Goal: Communication & Community: Ask a question

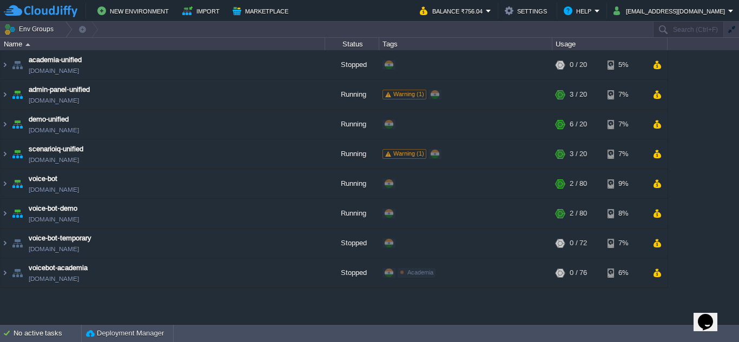
click at [707, 318] on icon "Chat widget" at bounding box center [705, 322] width 15 height 16
click at [709, 321] on icon "Close Chat This icon closes the chat window." at bounding box center [702, 324] width 13 height 13
click at [711, 314] on icon "Chat widget" at bounding box center [705, 322] width 15 height 16
click at [659, 342] on p "New Conversation" at bounding box center [633, 347] width 181 height 10
drag, startPoint x: 593, startPoint y: 150, endPoint x: 485, endPoint y: 156, distance: 108.9
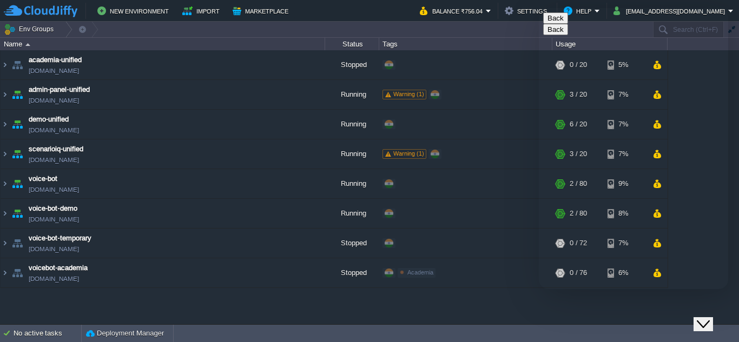
click at [539, 156] on html "Back Back We are live and ready to chat with you now. Fill in the form and say …" at bounding box center [633, 148] width 189 height 281
type input "[EMAIL_ADDRESS][DOMAIN_NAME]"
type input "919373133117"
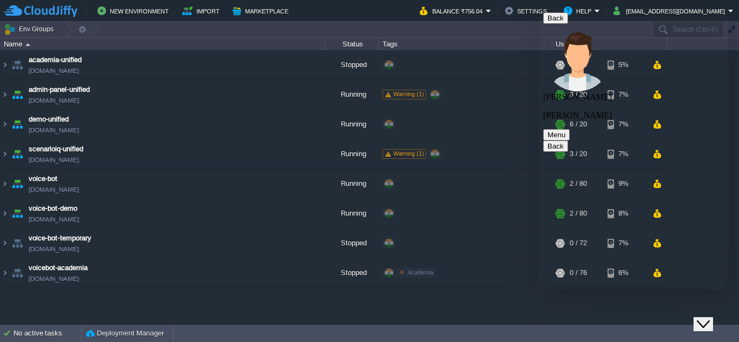
type textarea "Hello"
type textarea "j"
type textarea "i"
type textarea "wan to know about docker things i have raised ticket for this"
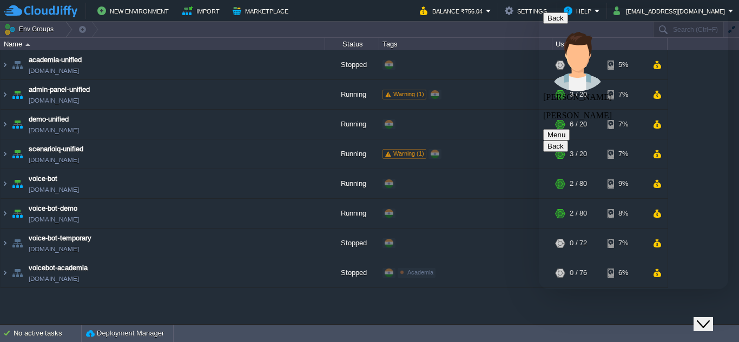
type textarea "my deoplyment stops for live project"
click at [519, 11] on button "Settings" at bounding box center [527, 10] width 45 height 13
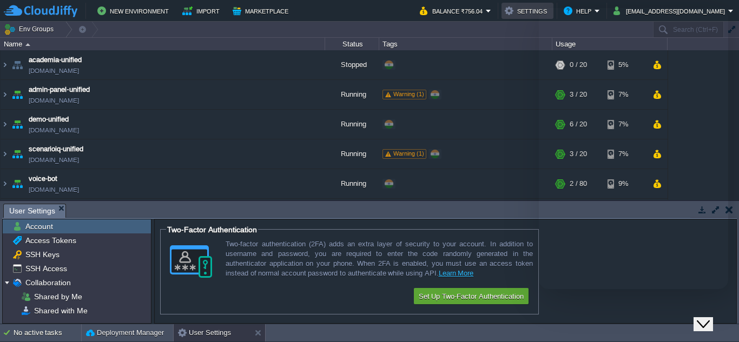
scroll to position [325, 0]
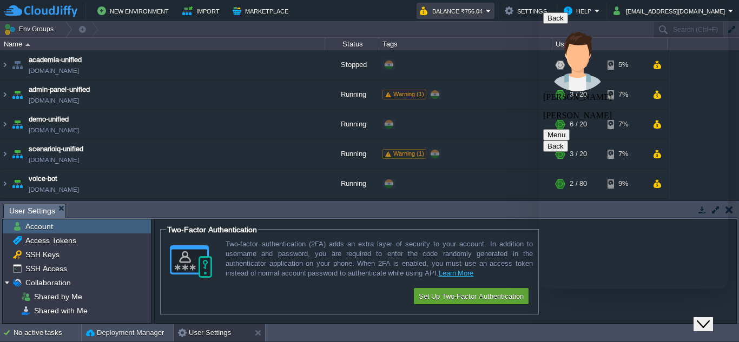
click at [491, 10] on em "Balance ₹756.04" at bounding box center [455, 10] width 71 height 13
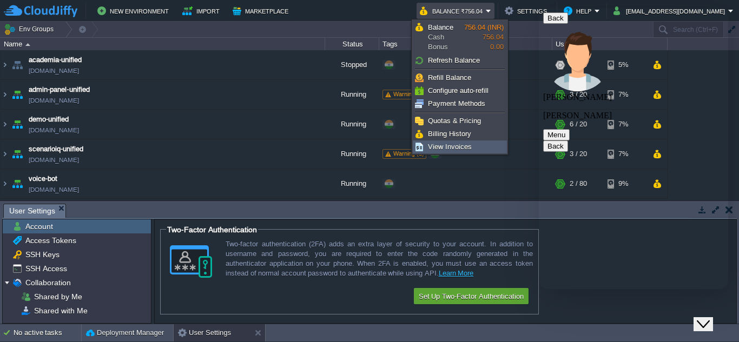
click at [445, 146] on span "View Invoices" at bounding box center [450, 147] width 44 height 8
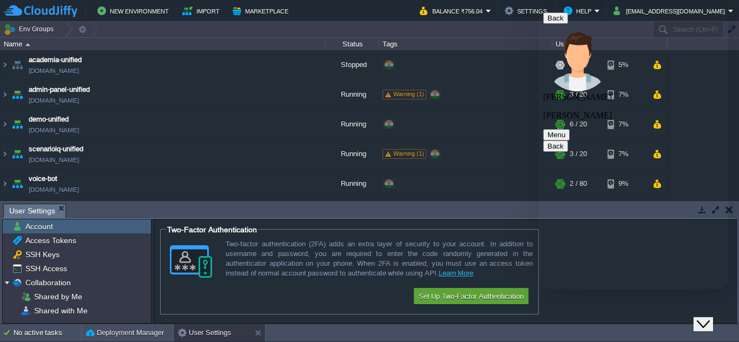
scroll to position [589, 0]
click at [712, 317] on button "Close Chat This icon closes the chat window." at bounding box center [702, 324] width 19 height 14
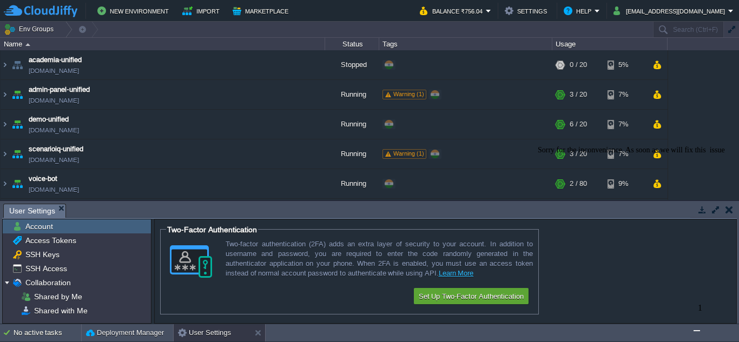
click at [731, 209] on button "button" at bounding box center [729, 210] width 8 height 10
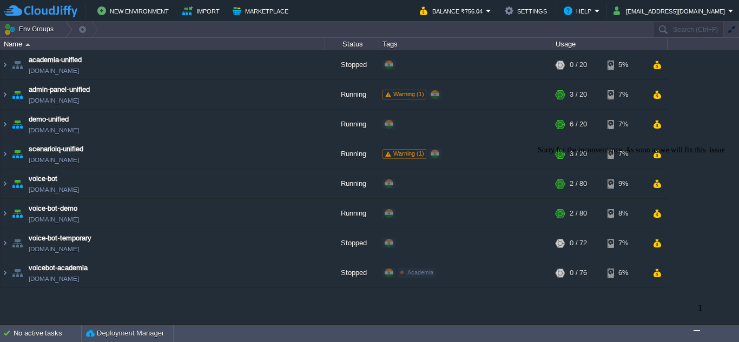
click at [696, 331] on img "Chat widget" at bounding box center [696, 331] width 0 height 0
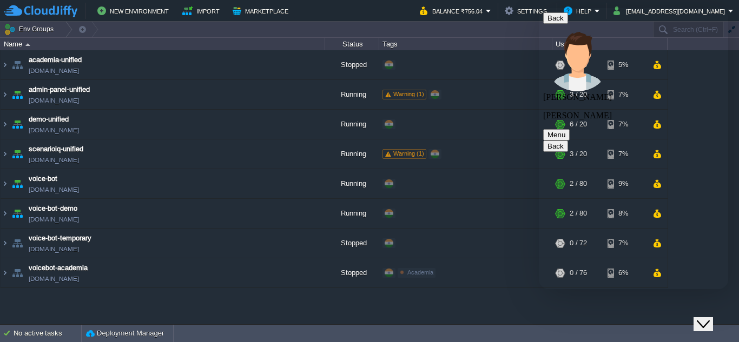
scroll to position [684, 0]
drag, startPoint x: 612, startPoint y: 216, endPoint x: 671, endPoint y: 235, distance: 61.9
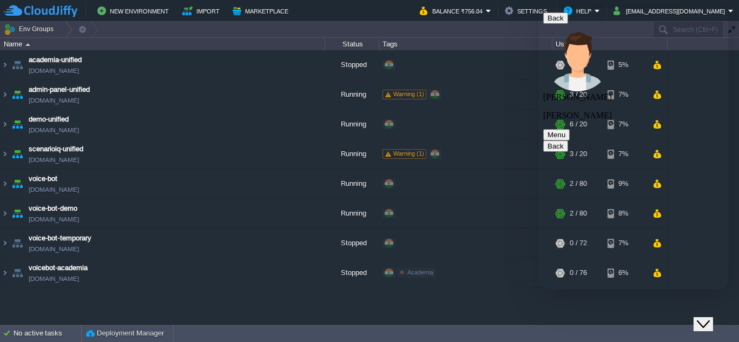
type textarea "w"
type textarea "but when"
type textarea "after 1 moth, after year when ?"
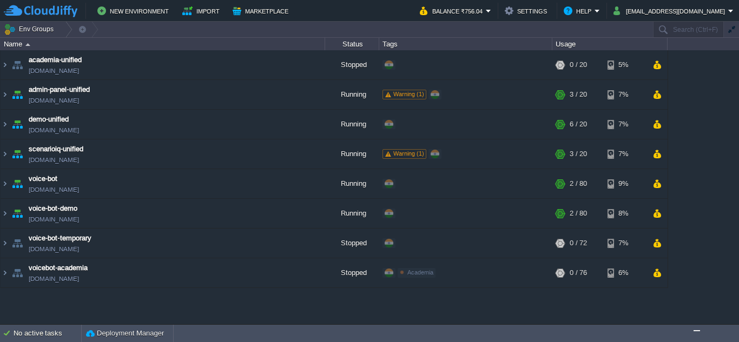
scroll to position [0, 0]
